Goal: Task Accomplishment & Management: Complete application form

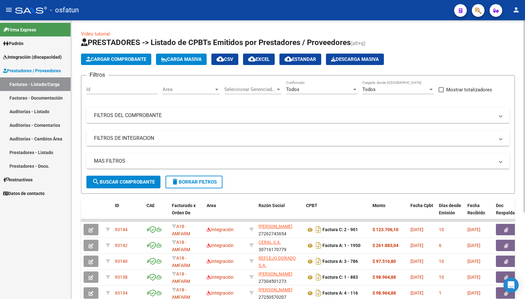
click at [116, 57] on span "Cargar Comprobante" at bounding box center [116, 59] width 60 height 6
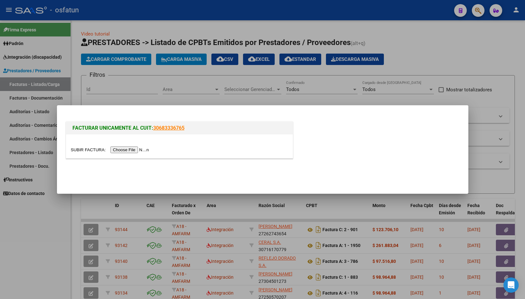
click at [93, 150] on input "file" at bounding box center [111, 149] width 80 height 7
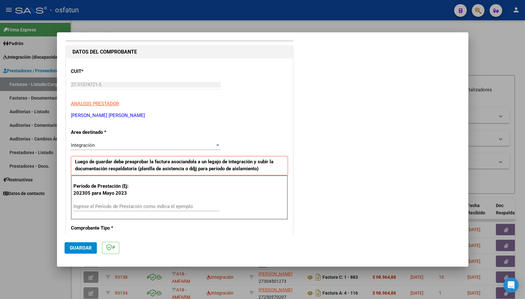
scroll to position [61, 0]
click at [112, 207] on input "Ingrese el Período de Prestación como indica el ejemplo" at bounding box center [146, 206] width 146 height 6
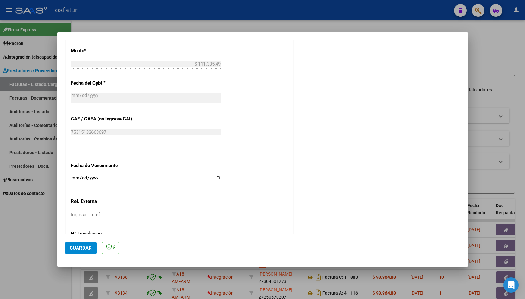
scroll to position [334, 0]
type input "202507"
click at [75, 176] on input "Ingresar la fecha" at bounding box center [146, 180] width 150 height 10
type input "[DATE]"
click at [76, 246] on span "Guardar" at bounding box center [81, 248] width 22 height 6
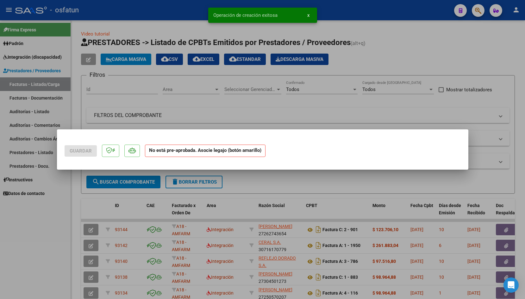
scroll to position [0, 0]
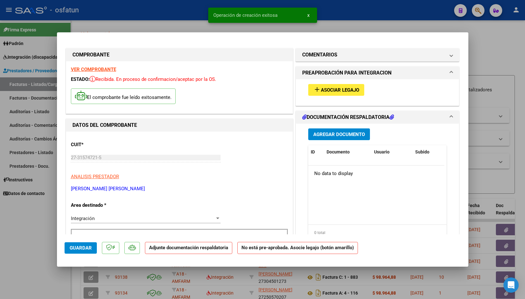
click at [323, 87] on span "Asociar Legajo" at bounding box center [340, 90] width 38 height 6
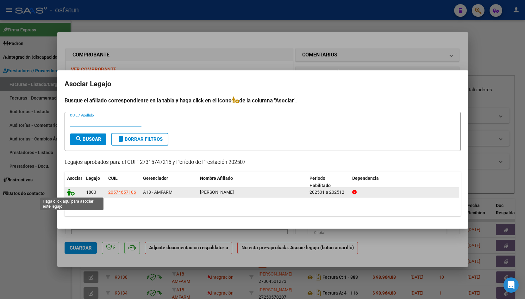
click at [71, 192] on icon at bounding box center [71, 191] width 8 height 7
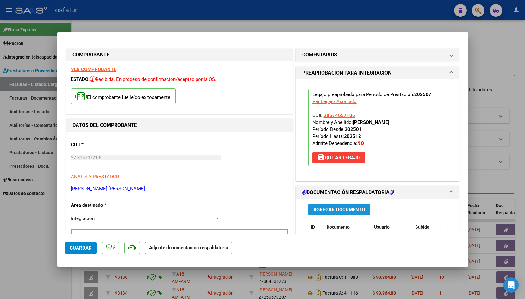
click at [327, 210] on span "Agregar Documento" at bounding box center [340, 210] width 52 height 6
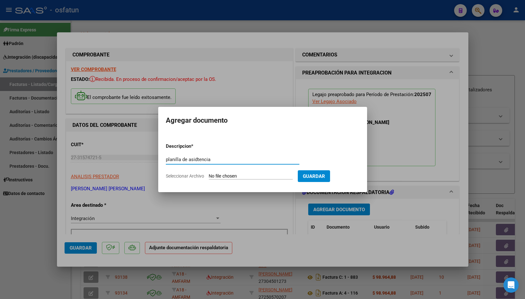
type input "planilla de asidtencia"
click at [178, 167] on div "planilla de asidtencia Escriba aquí una descripcion" at bounding box center [233, 163] width 134 height 16
click at [217, 173] on input "Seleccionar Archivo" at bounding box center [251, 176] width 84 height 6
type input "C:\fakepath\loan julio.pdf"
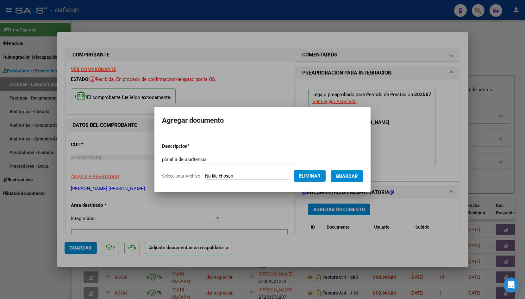
click at [359, 174] on button "Guardar" at bounding box center [347, 176] width 32 height 12
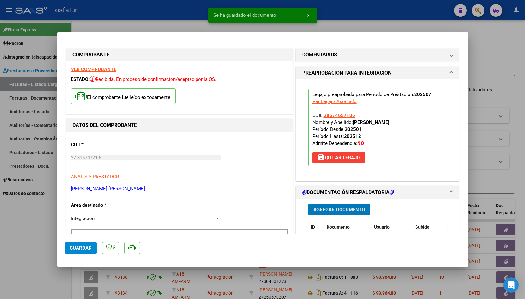
click at [80, 248] on span "Guardar" at bounding box center [81, 248] width 22 height 6
click at [158, 22] on div at bounding box center [262, 149] width 525 height 299
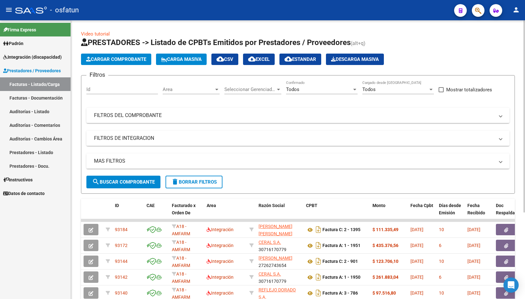
click at [106, 59] on span "Cargar Comprobante" at bounding box center [116, 59] width 60 height 6
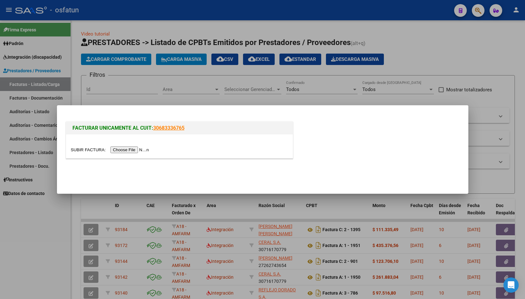
click at [86, 150] on input "file" at bounding box center [111, 149] width 80 height 7
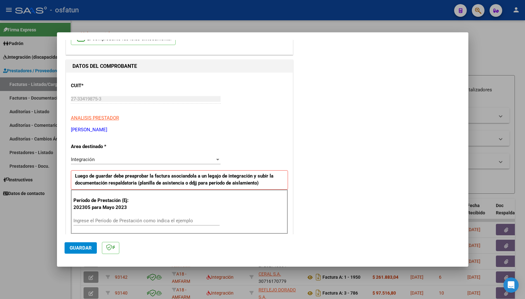
scroll to position [93, 0]
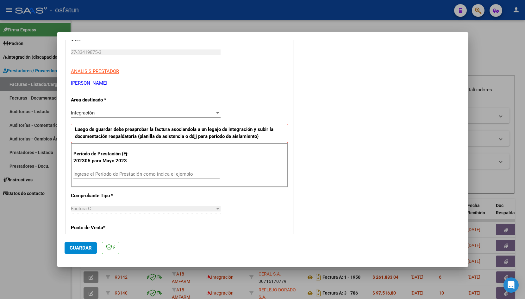
click at [122, 174] on input "Ingrese el Período de Prestación como indica el ejemplo" at bounding box center [146, 174] width 146 height 6
type input "202507"
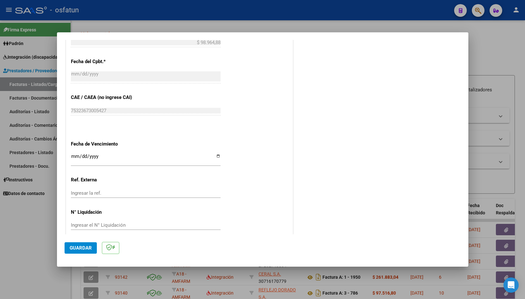
scroll to position [355, 0]
click at [76, 154] on input "Ingresar la fecha" at bounding box center [146, 159] width 150 height 10
click at [83, 154] on input "Ingresar la fecha" at bounding box center [146, 159] width 150 height 10
type input "[DATE]"
click at [87, 253] on button "Guardar" at bounding box center [81, 247] width 32 height 11
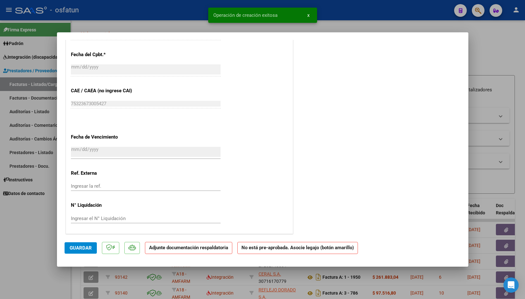
scroll to position [0, 0]
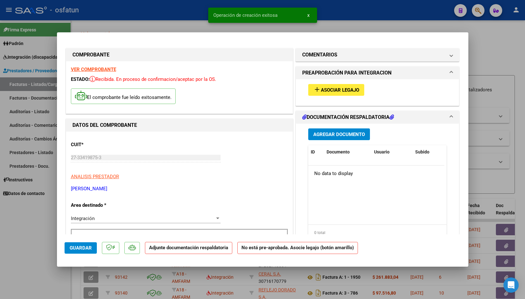
click at [332, 95] on button "add Asociar Legajo" at bounding box center [337, 90] width 56 height 12
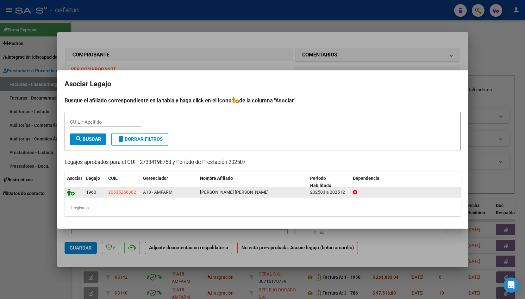
click at [69, 192] on icon at bounding box center [71, 191] width 8 height 7
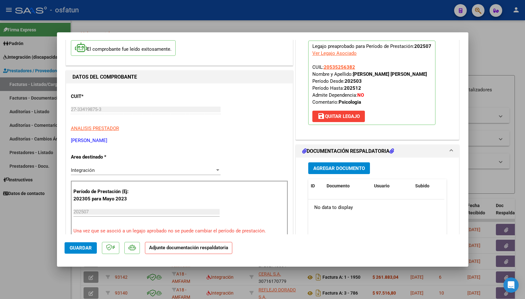
scroll to position [49, 0]
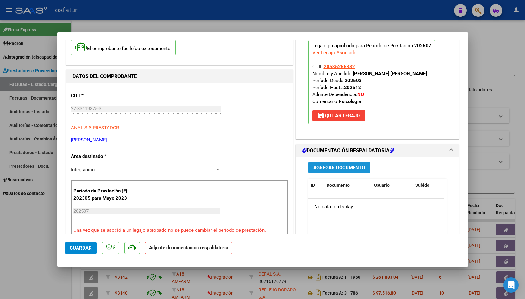
click at [349, 170] on span "Agregar Documento" at bounding box center [340, 168] width 52 height 6
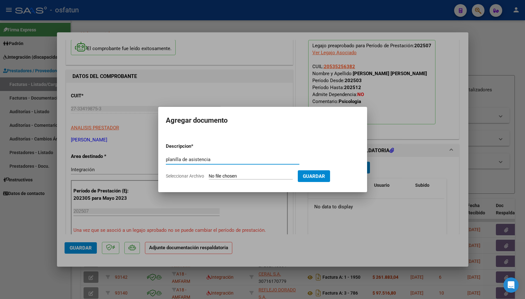
type input "planilla de asistencia"
click at [217, 175] on input "Seleccionar Archivo" at bounding box center [251, 176] width 84 height 6
type input "C:\fakepath\Asistencia [PERSON_NAME] Per [DATE].pdf"
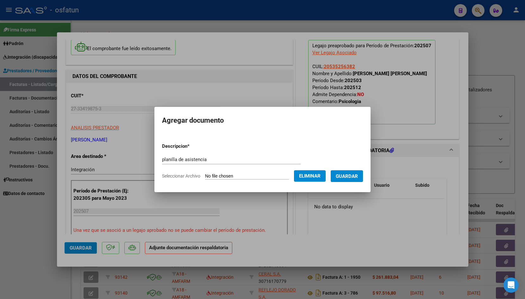
click at [353, 179] on button "Guardar" at bounding box center [347, 176] width 32 height 12
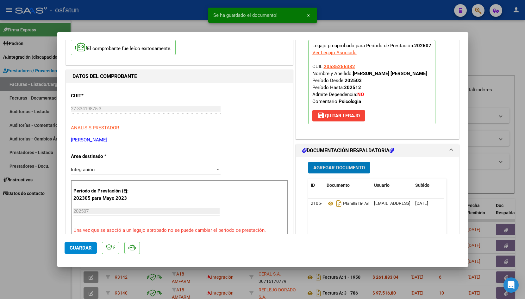
click at [83, 246] on span "Guardar" at bounding box center [81, 248] width 22 height 6
click at [119, 22] on div at bounding box center [262, 149] width 525 height 299
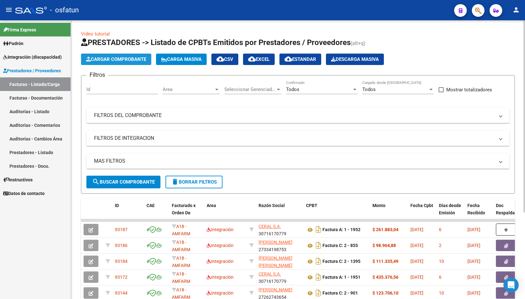
click at [110, 57] on span "Cargar Comprobante" at bounding box center [116, 59] width 60 height 6
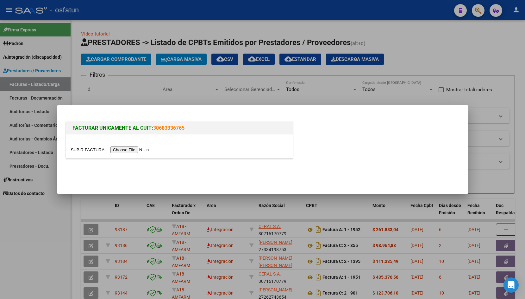
click at [80, 151] on input "file" at bounding box center [111, 149] width 80 height 7
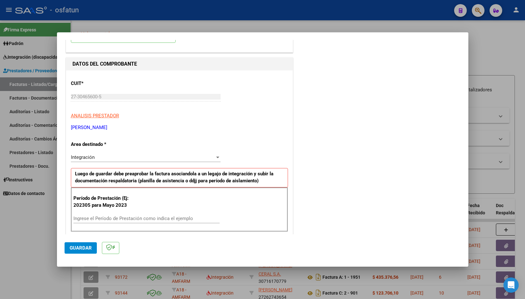
scroll to position [69, 0]
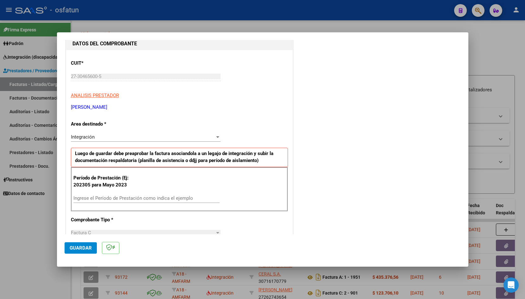
click at [152, 198] on input "Ingrese el Período de Prestación como indica el ejemplo" at bounding box center [146, 198] width 146 height 6
type input "202507"
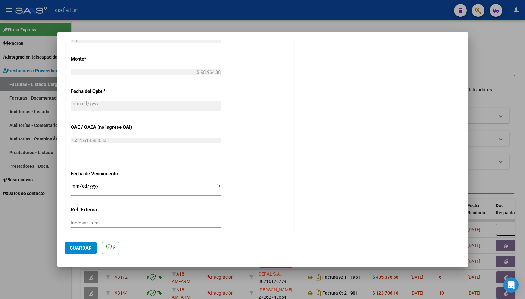
scroll to position [335, 0]
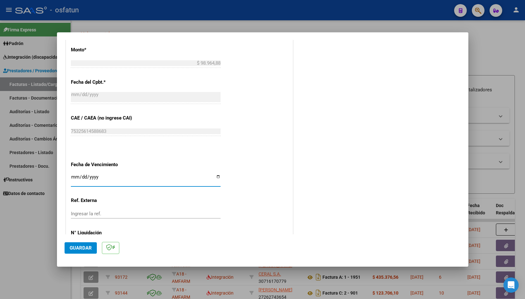
click at [73, 174] on input "Ingresar la fecha" at bounding box center [146, 179] width 150 height 10
type input "[DATE]"
click at [78, 247] on span "Guardar" at bounding box center [81, 248] width 22 height 6
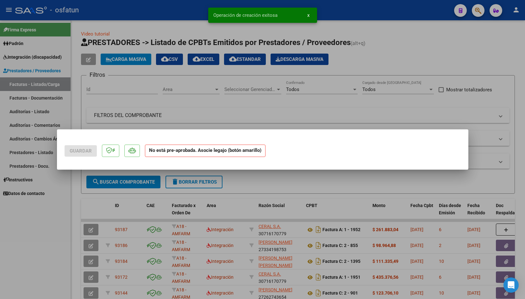
scroll to position [0, 0]
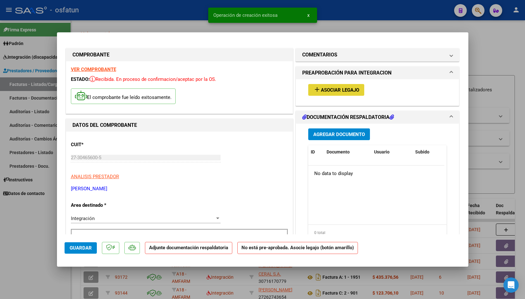
click at [325, 94] on button "add Asociar Legajo" at bounding box center [337, 90] width 56 height 12
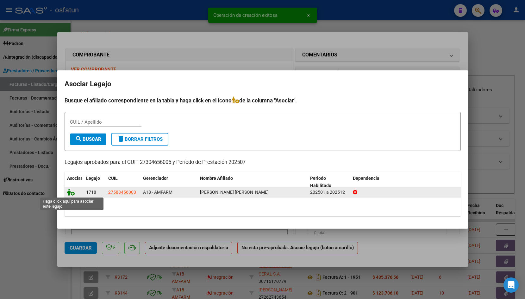
click at [72, 193] on icon at bounding box center [71, 191] width 8 height 7
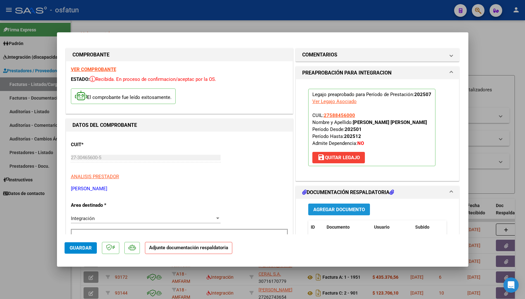
click at [339, 208] on span "Agregar Documento" at bounding box center [340, 210] width 52 height 6
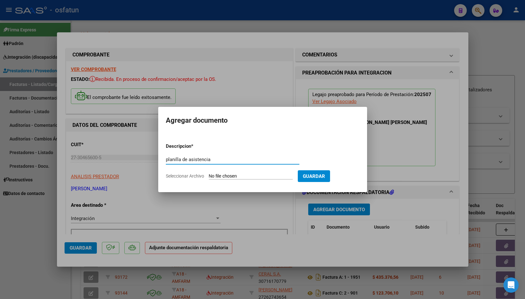
type input "planilla de asistencia"
click at [232, 176] on input "Seleccionar Archivo" at bounding box center [251, 176] width 84 height 6
type input "C:\fakepath\ASISTENCIA [DATE].pdf"
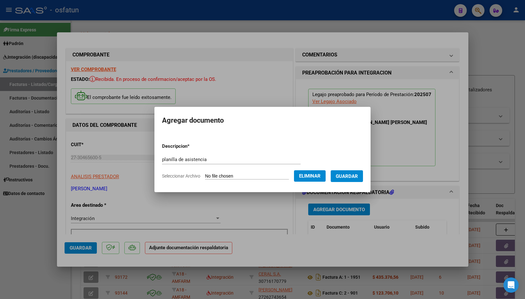
click at [350, 177] on span "Guardar" at bounding box center [347, 176] width 22 height 6
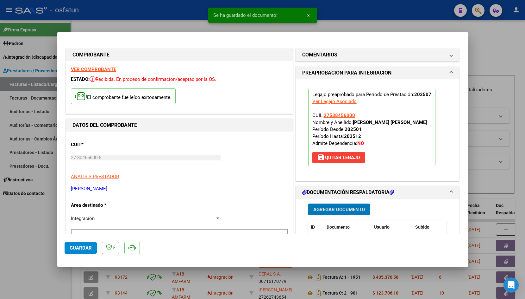
click at [79, 246] on span "Guardar" at bounding box center [81, 248] width 22 height 6
click at [116, 18] on div at bounding box center [262, 149] width 525 height 299
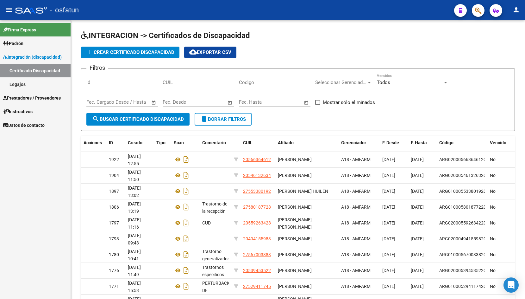
click at [33, 100] on span "Prestadores / Proveedores" at bounding box center [32, 97] width 58 height 7
click at [55, 101] on span "Prestadores / Proveedores" at bounding box center [32, 97] width 58 height 7
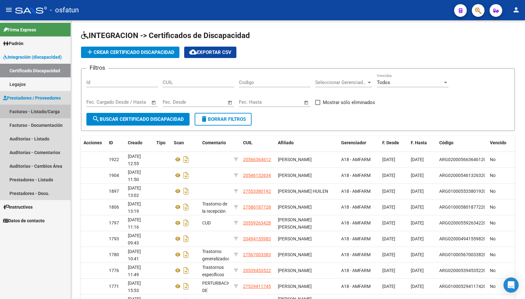
click at [51, 111] on link "Facturas - Listado/Carga" at bounding box center [35, 112] width 71 height 14
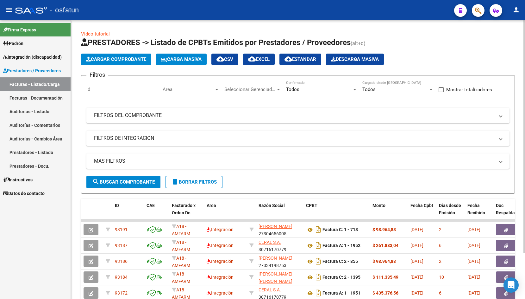
click at [139, 58] on span "Cargar Comprobante" at bounding box center [116, 59] width 60 height 6
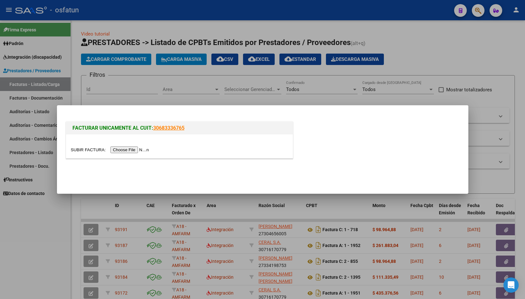
click at [87, 153] on div at bounding box center [179, 146] width 227 height 24
click at [88, 152] on input "file" at bounding box center [111, 149] width 80 height 7
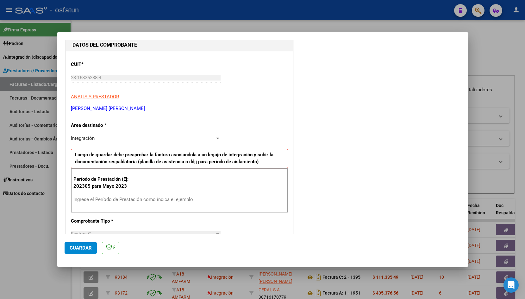
scroll to position [69, 0]
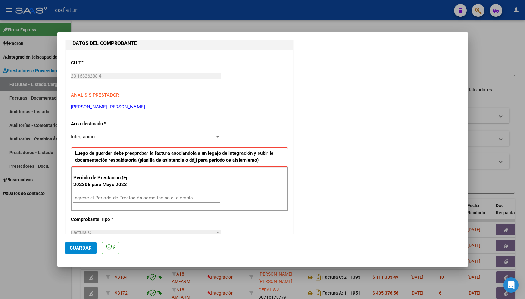
click at [95, 198] on input "Ingrese el Período de Prestación como indica el ejemplo" at bounding box center [146, 198] width 146 height 6
type input "202507"
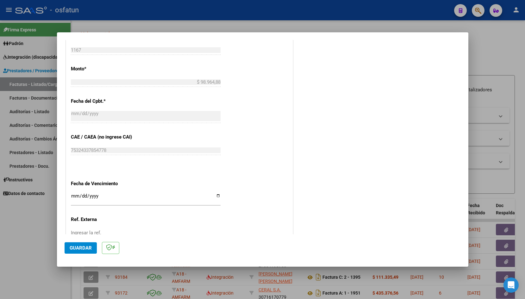
scroll to position [328, 0]
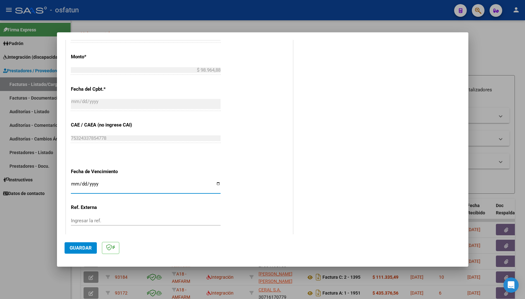
click at [76, 181] on input "Ingresar la fecha" at bounding box center [146, 186] width 150 height 10
type input "[DATE]"
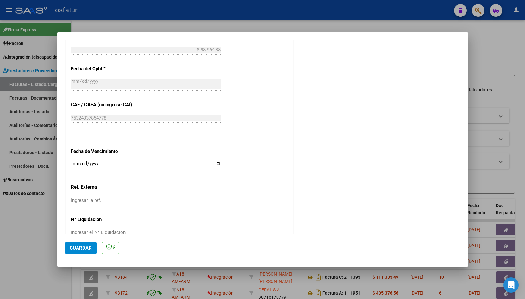
scroll to position [355, 0]
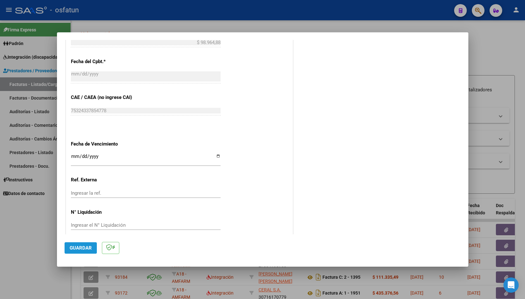
click at [73, 243] on button "Guardar" at bounding box center [81, 247] width 32 height 11
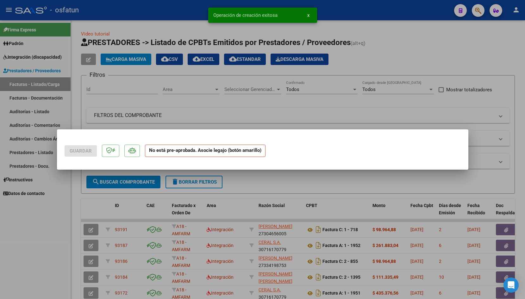
scroll to position [0, 0]
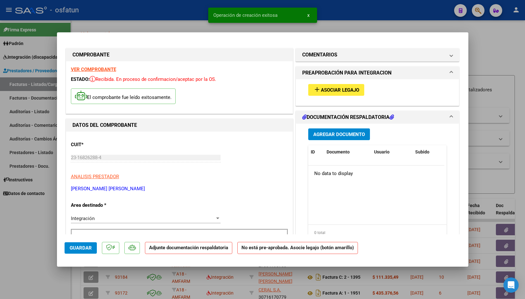
click at [323, 92] on span "Asociar Legajo" at bounding box center [340, 90] width 38 height 6
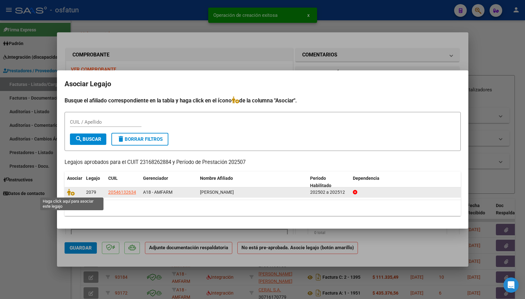
click at [67, 194] on datatable-body-cell at bounding box center [74, 192] width 19 height 10
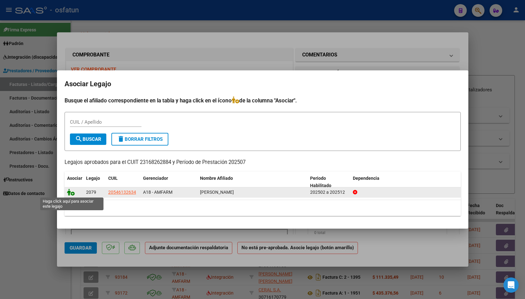
click at [71, 192] on icon at bounding box center [71, 191] width 8 height 7
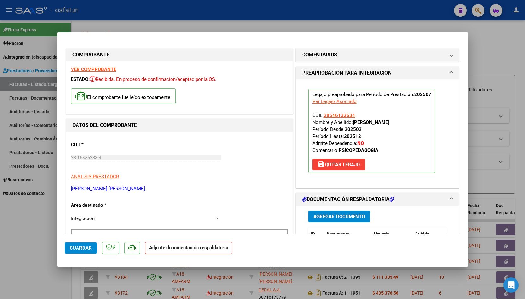
click at [336, 220] on button "Agregar Documento" at bounding box center [340, 216] width 62 height 12
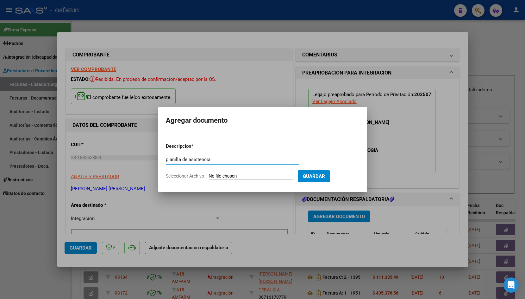
type input "planilla de asistencia"
click at [231, 178] on input "Seleccionar Archivo" at bounding box center [251, 176] width 84 height 6
type input "C:\fakepath\[PERSON_NAME](1).jpg"
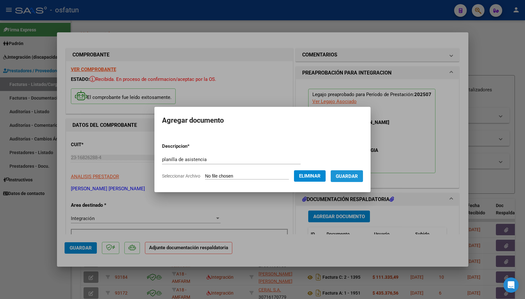
click at [356, 179] on button "Guardar" at bounding box center [347, 176] width 32 height 12
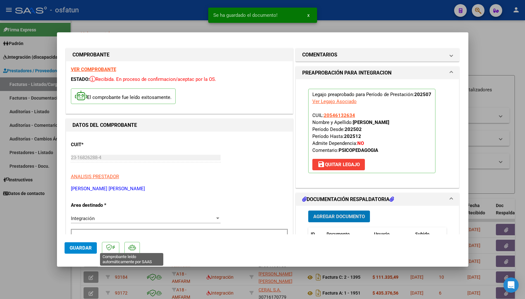
click at [77, 253] on mat-dialog-actions "Guardar" at bounding box center [263, 246] width 397 height 25
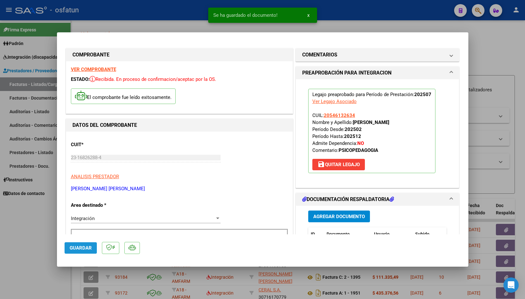
click at [79, 247] on span "Guardar" at bounding box center [81, 248] width 22 height 6
click at [73, 247] on span "Guardar" at bounding box center [81, 248] width 22 height 6
click at [138, 28] on div at bounding box center [262, 149] width 525 height 299
